Goal: Find specific page/section: Find specific page/section

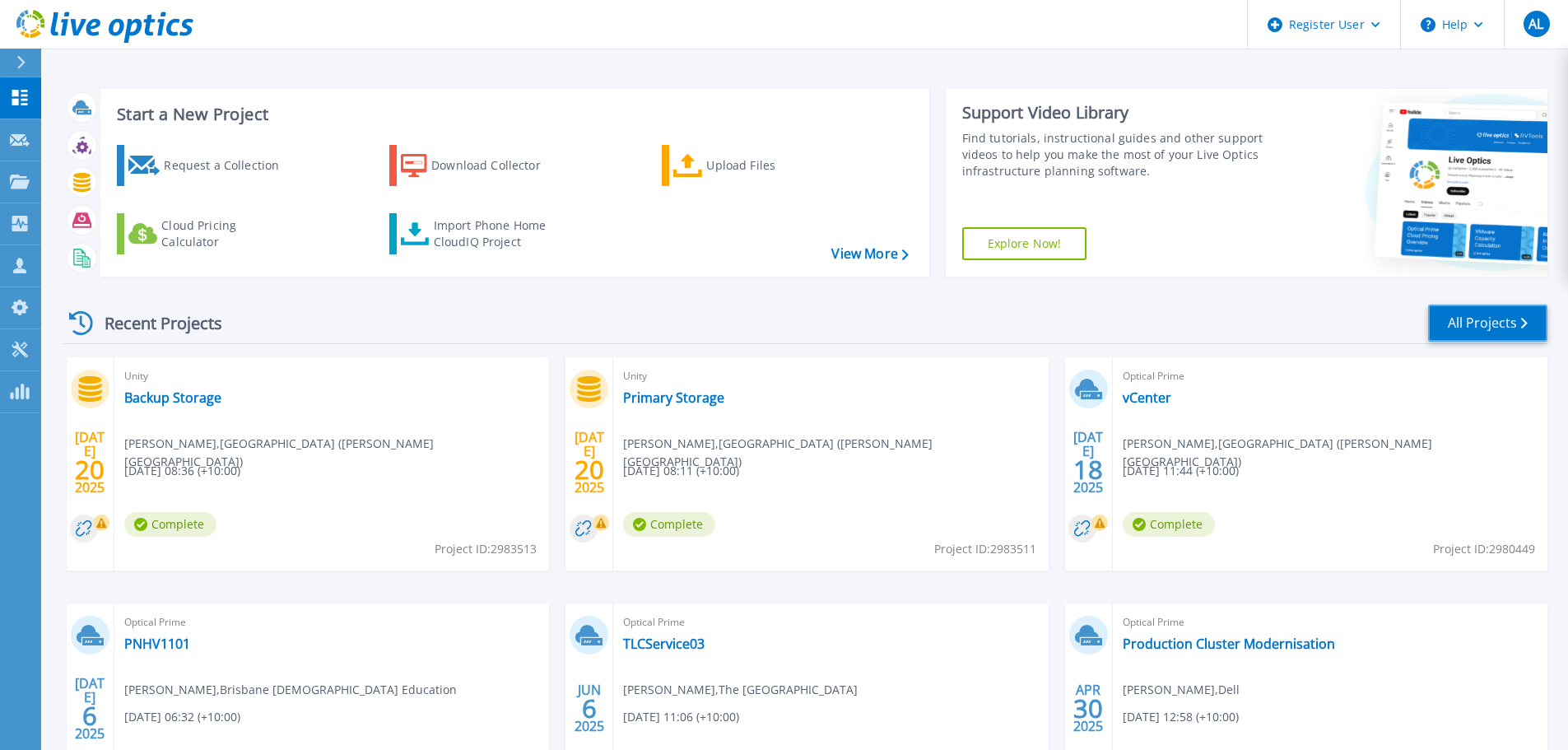
click at [1452, 314] on link "All Projects" at bounding box center [1488, 323] width 119 height 37
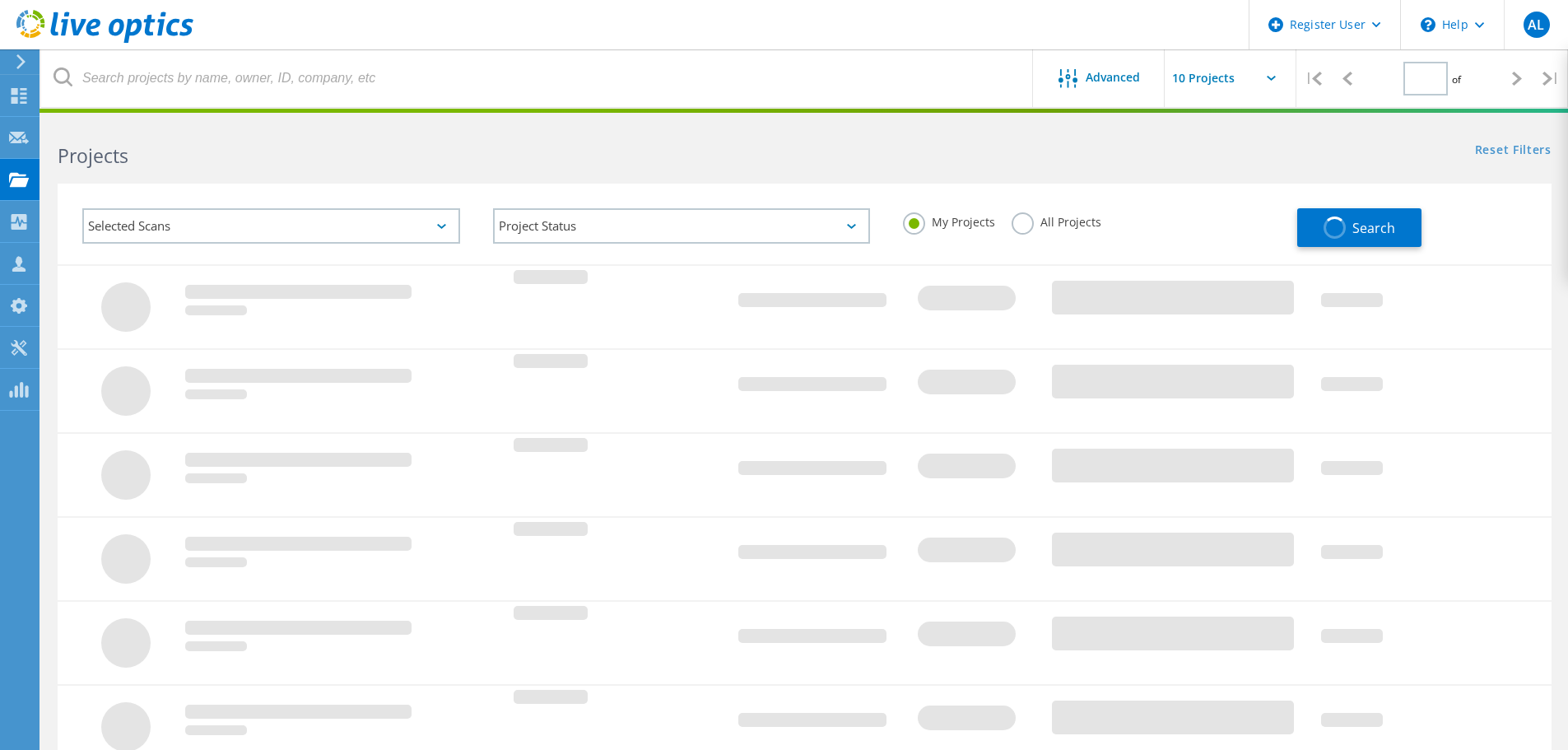
type input "1"
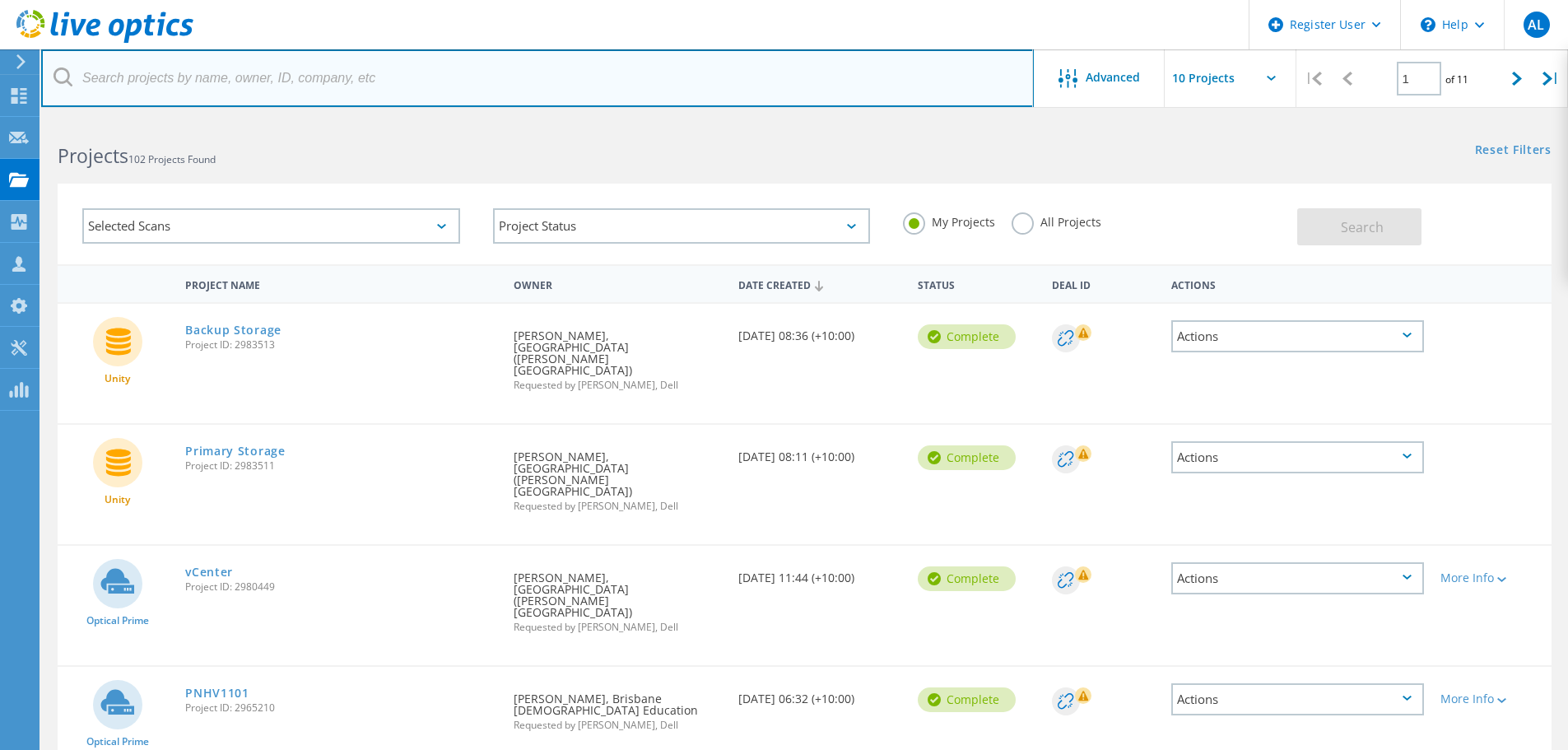
click at [382, 86] on input "text" at bounding box center [538, 79] width 993 height 58
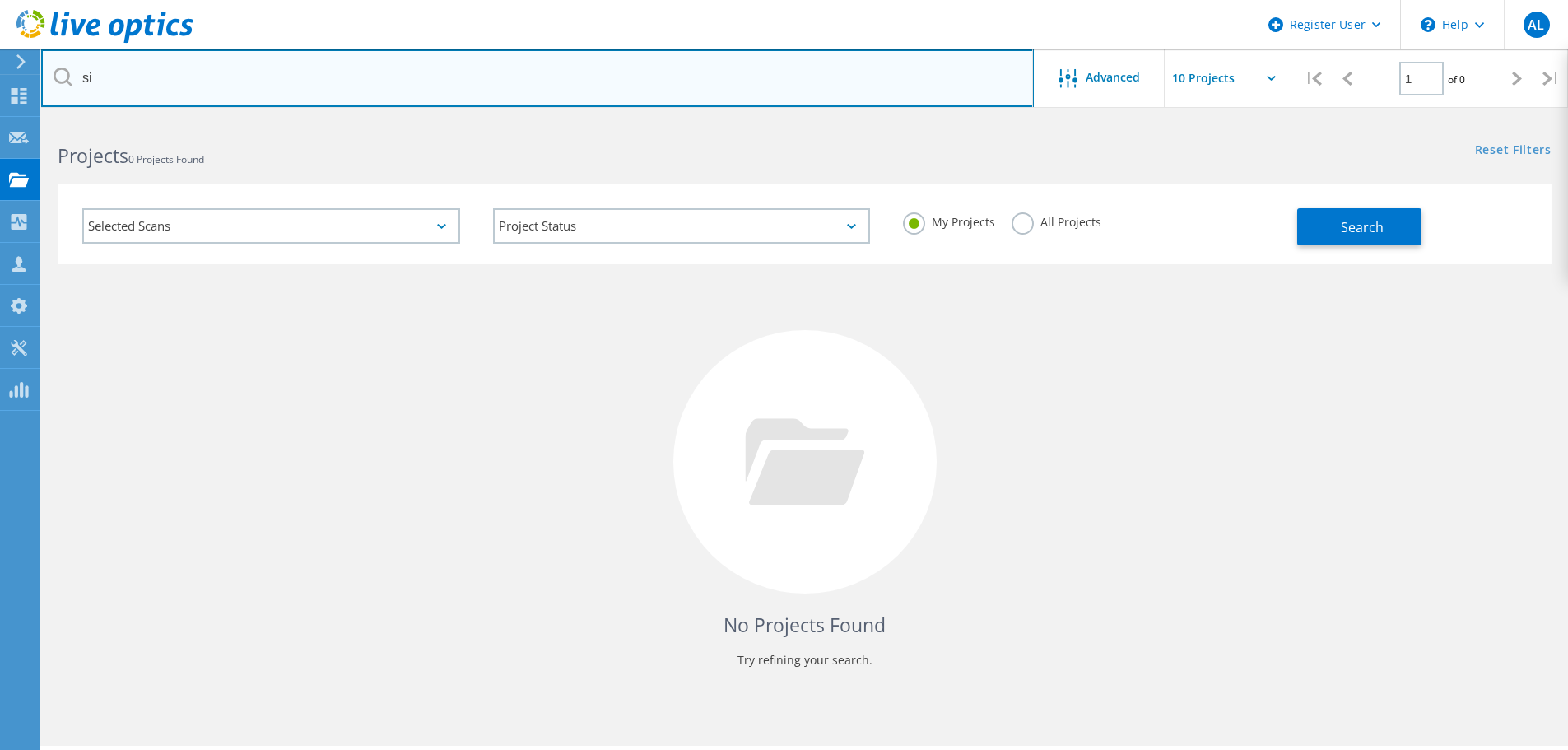
type input "s"
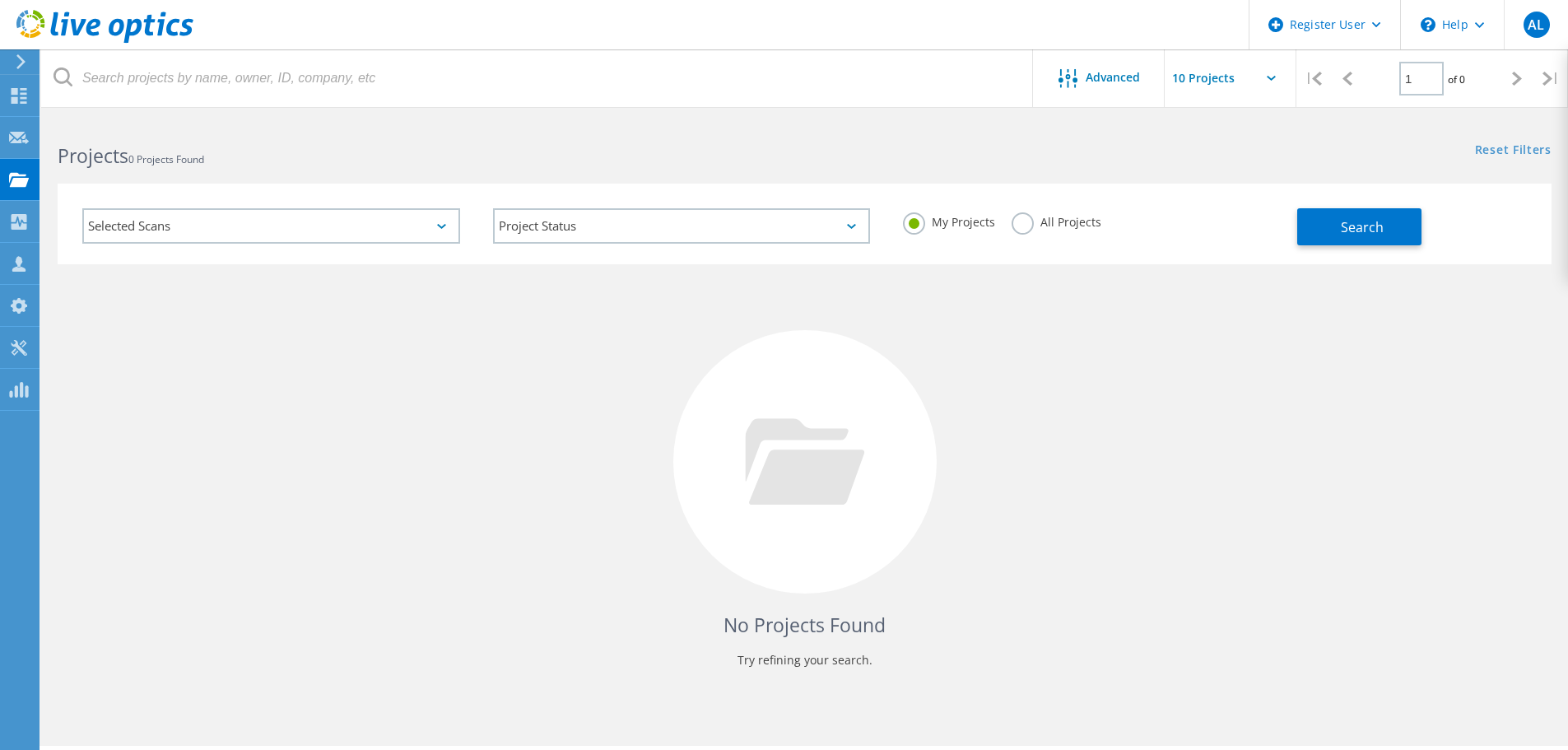
click at [1021, 223] on label "All Projects" at bounding box center [1056, 220] width 90 height 15
click at [0, 0] on input "All Projects" at bounding box center [0, 0] width 0 height 0
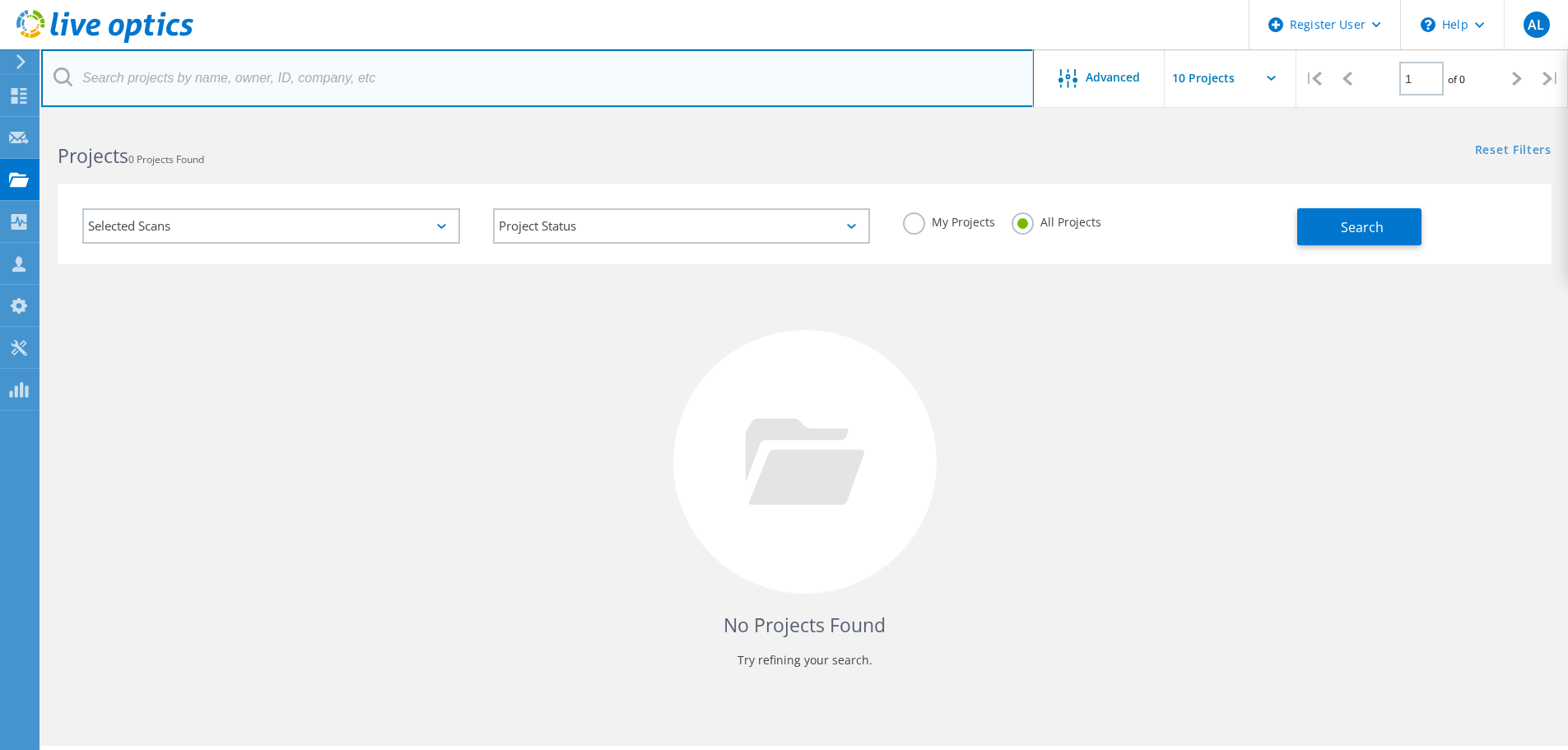
click at [378, 86] on input "text" at bounding box center [538, 79] width 993 height 58
drag, startPoint x: 182, startPoint y: 81, endPoint x: 82, endPoint y: 75, distance: 100.2
click at [82, 75] on input "[PERSON_NAME]" at bounding box center [538, 79] width 993 height 58
type input "archdiocese of [GEOGRAPHIC_DATA]"
